Goal: Information Seeking & Learning: Understand process/instructions

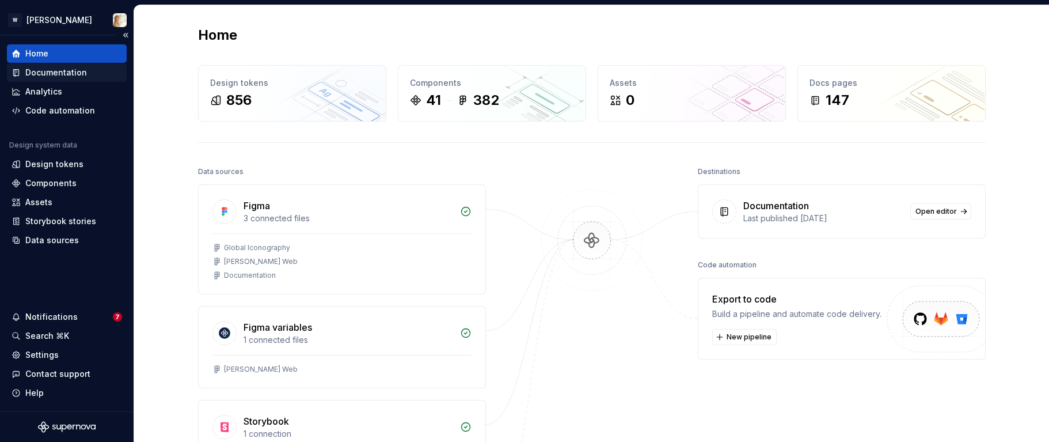
click at [57, 69] on div "Documentation" at bounding box center [56, 73] width 62 height 12
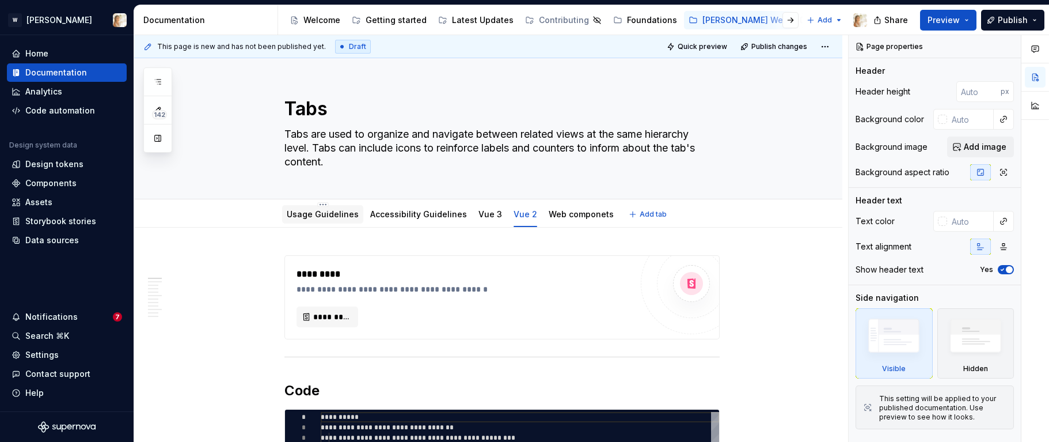
click at [307, 209] on link "Usage Guidelines" at bounding box center [323, 214] width 72 height 10
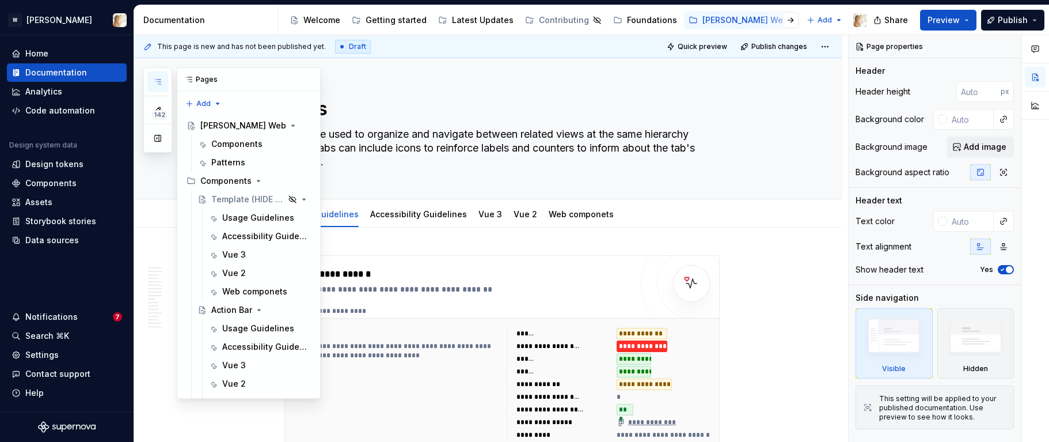
click at [160, 81] on icon "button" at bounding box center [158, 81] width 6 height 5
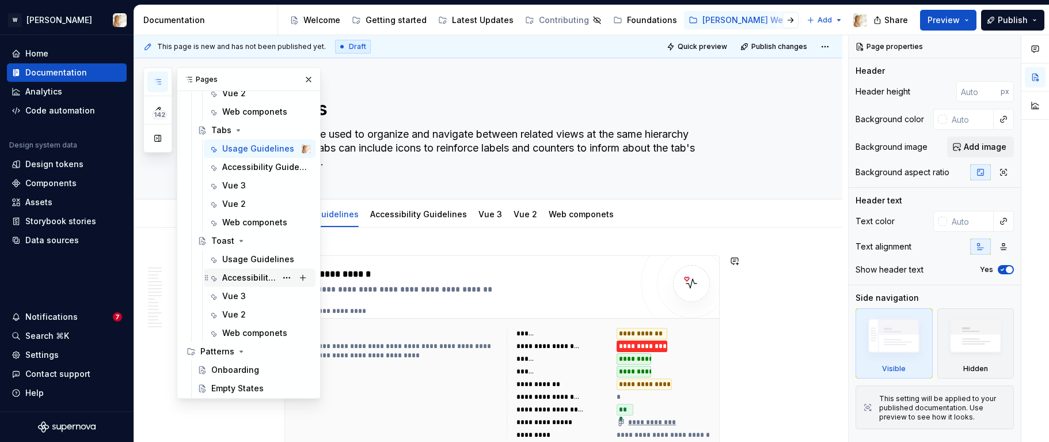
scroll to position [2309, 0]
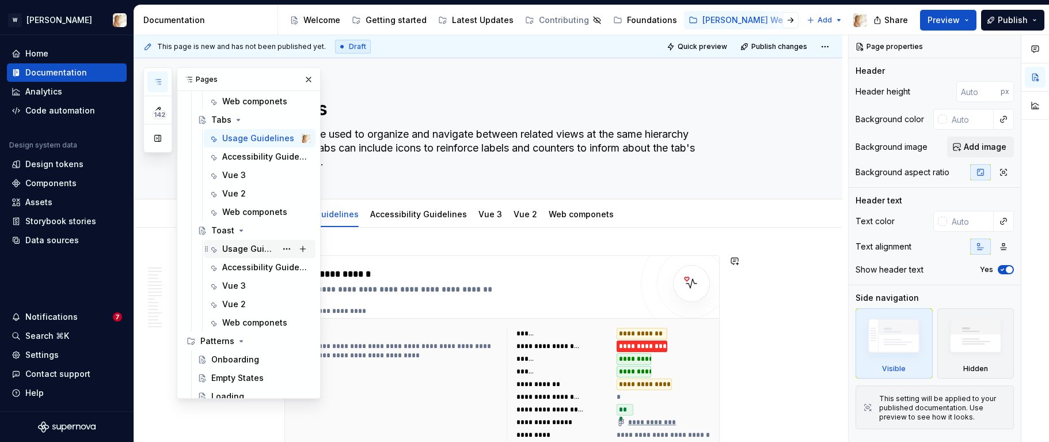
click at [250, 246] on div "Usage Guidelines" at bounding box center [249, 249] width 54 height 12
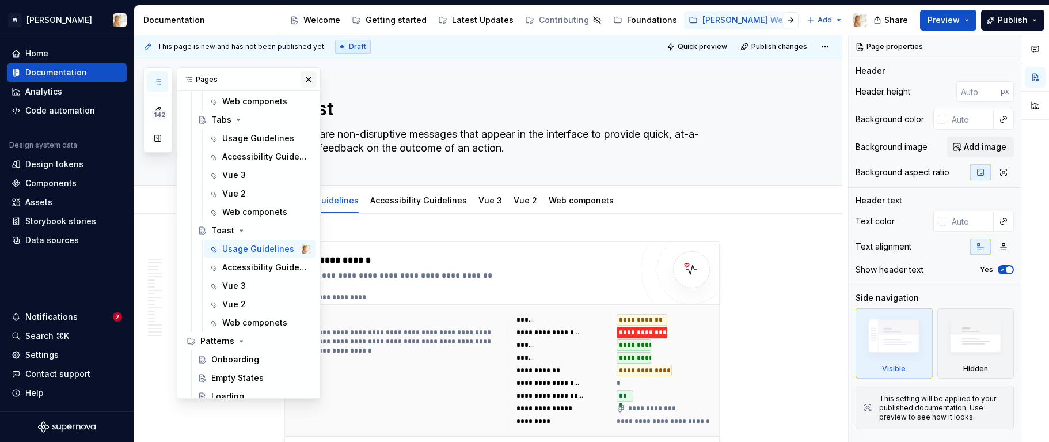
click at [309, 77] on button "button" at bounding box center [309, 79] width 16 height 16
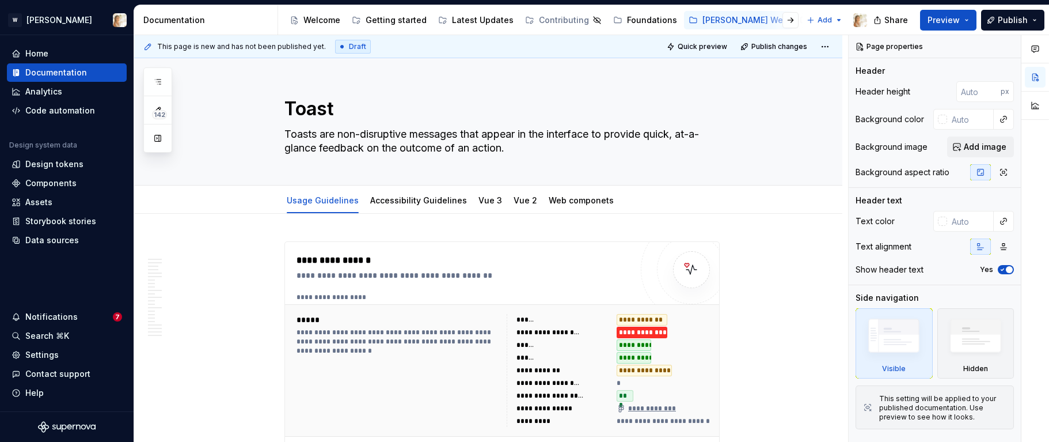
type textarea "*"
